Goal: Task Accomplishment & Management: Use online tool/utility

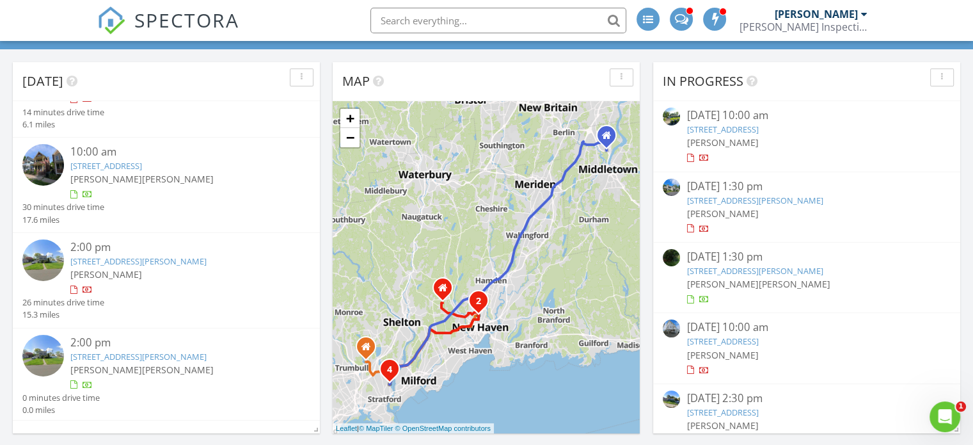
scroll to position [61, 0]
click at [366, 349] on icon at bounding box center [366, 347] width 10 height 10
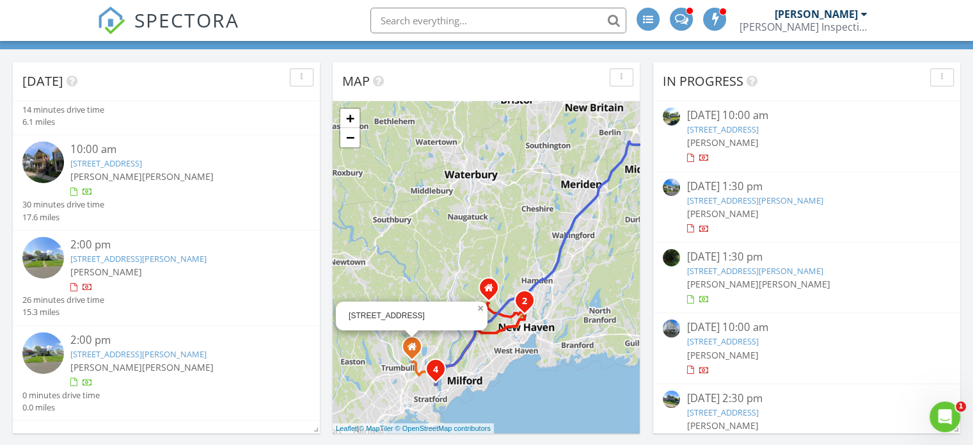
click at [482, 305] on link "×" at bounding box center [482, 305] width 12 height 9
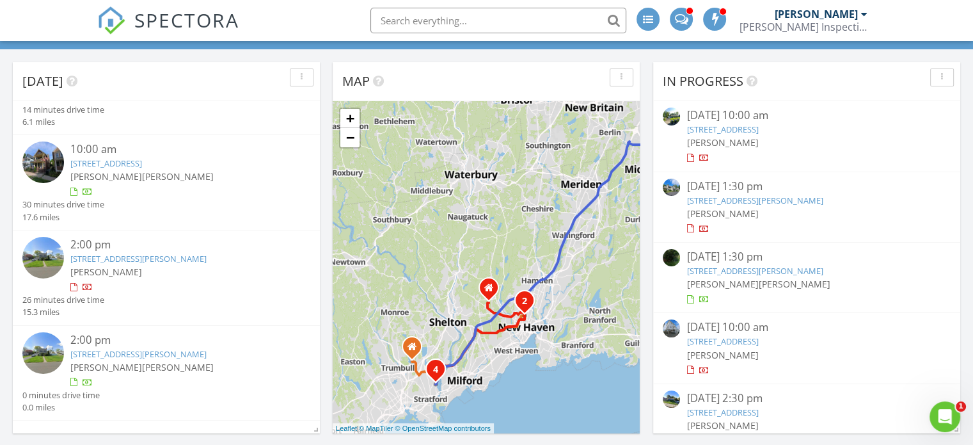
click at [493, 283] on icon at bounding box center [489, 288] width 10 height 10
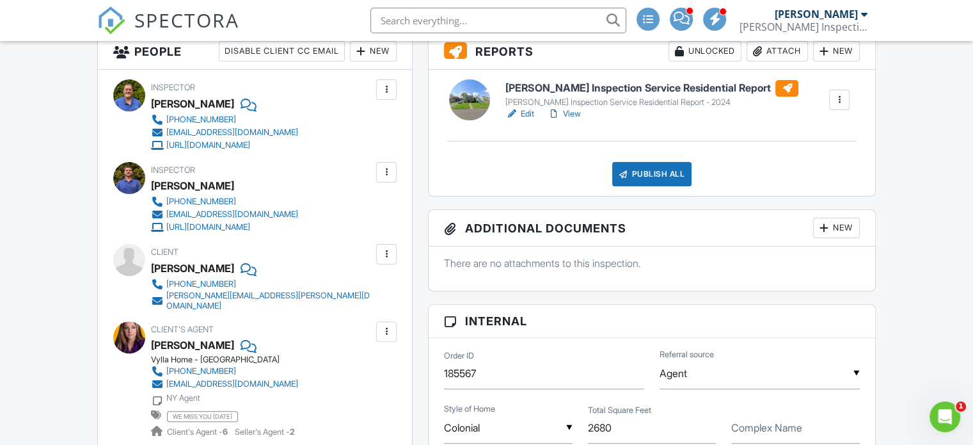
click at [524, 112] on link "Edit" at bounding box center [519, 113] width 29 height 13
